Goal: Task Accomplishment & Management: Manage account settings

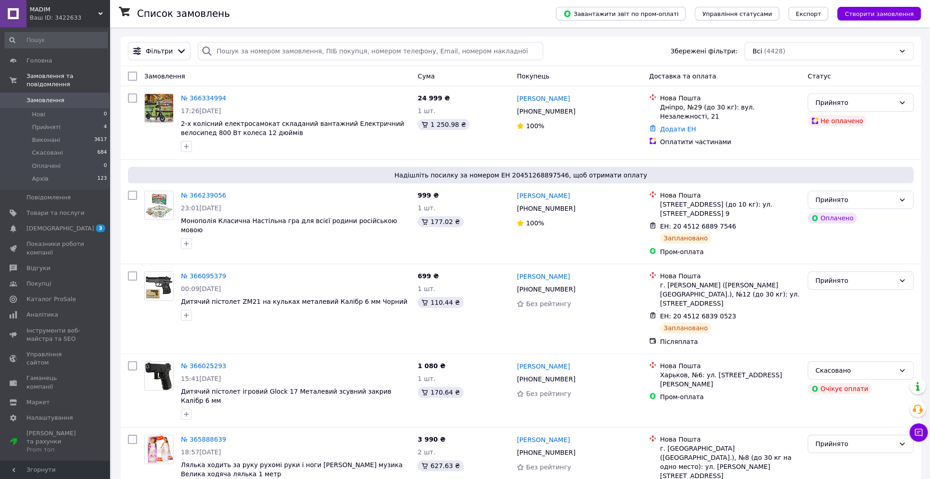
click at [198, 98] on link "№ 366334994" at bounding box center [203, 98] width 45 height 7
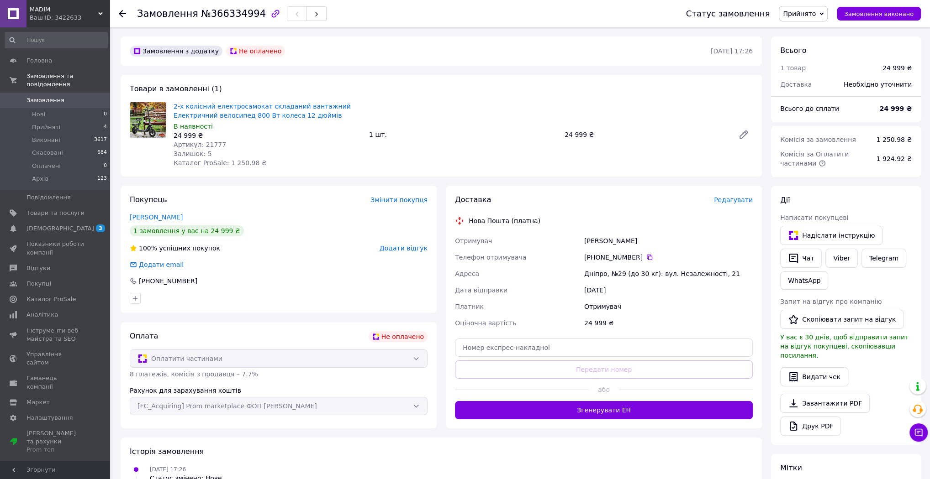
drag, startPoint x: 820, startPoint y: 16, endPoint x: 820, endPoint y: 21, distance: 5.6
click at [815, 16] on span "Прийнято" at bounding box center [799, 13] width 33 height 7
click at [813, 44] on li "Скасовано" at bounding box center [803, 46] width 48 height 14
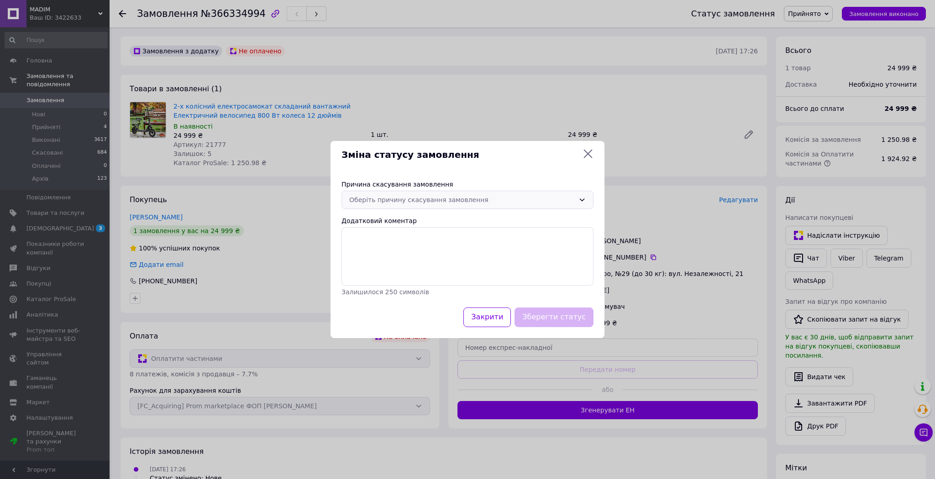
click at [448, 199] on div "Оберіть причину скасування замовлення" at bounding box center [462, 200] width 226 height 10
click at [384, 251] on li "Оплата не надійшла" at bounding box center [467, 253] width 251 height 16
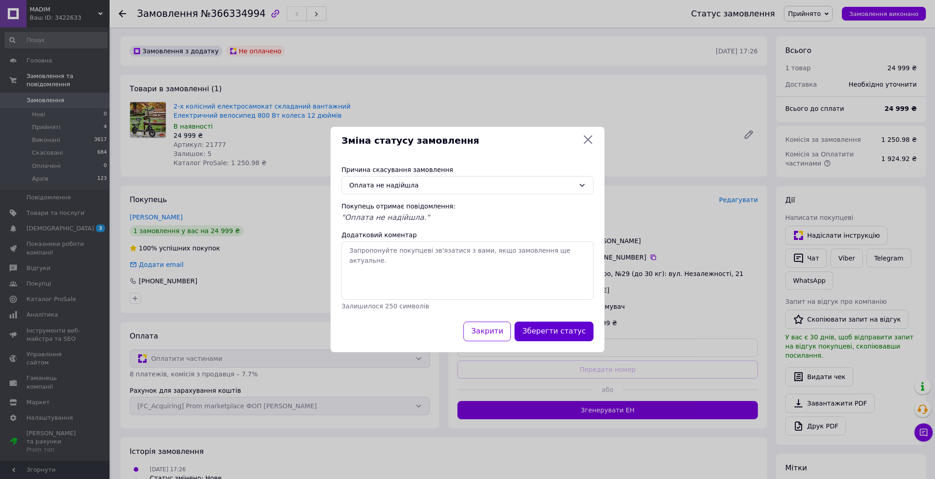
click at [557, 330] on button "Зберегти статус" at bounding box center [554, 332] width 79 height 20
